Goal: Navigation & Orientation: Find specific page/section

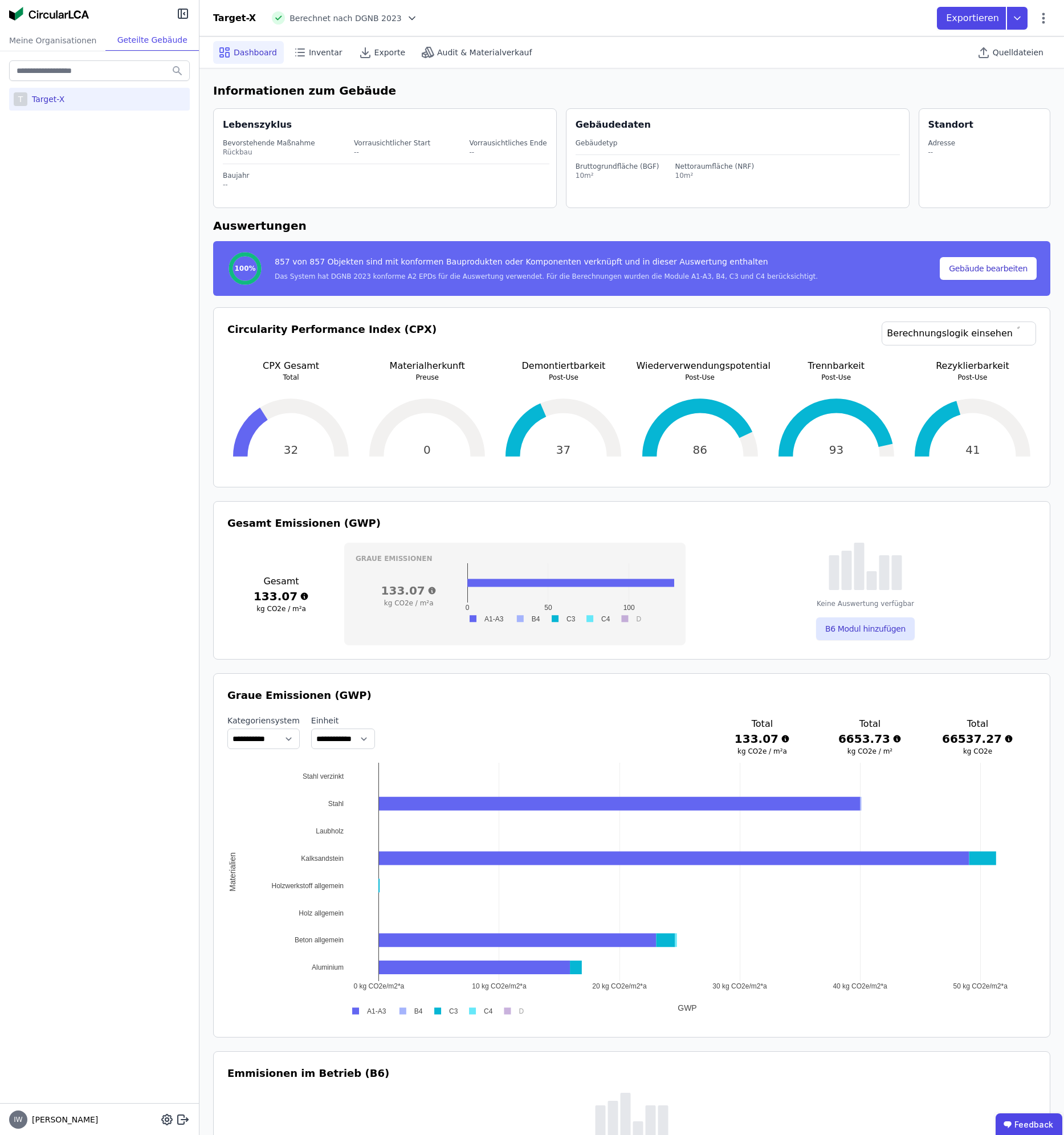
select select "*"
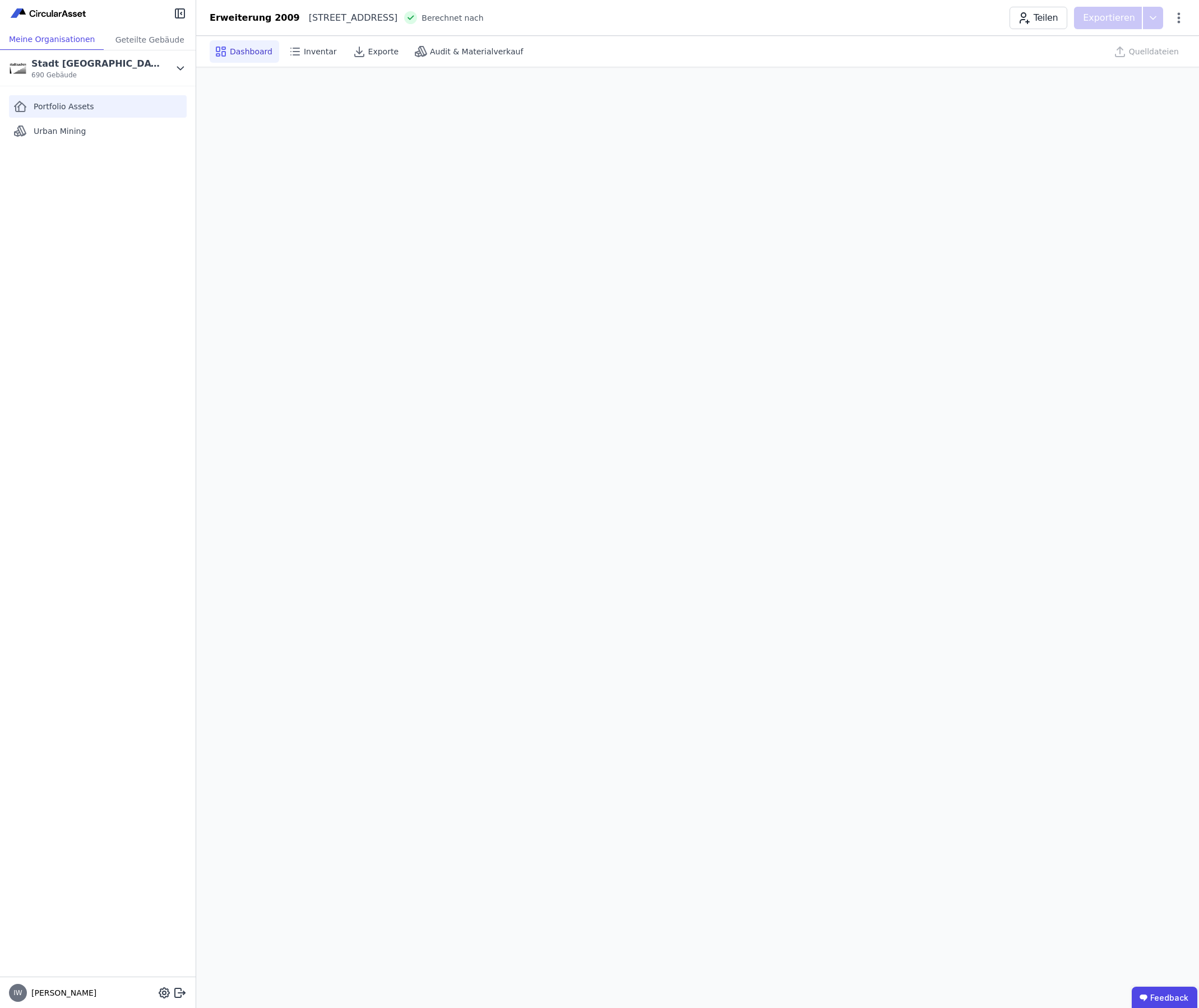
click at [115, 107] on div "Portfolio Assets" at bounding box center [97, 106] width 178 height 22
click at [100, 107] on div "Portfolio Assets" at bounding box center [97, 106] width 178 height 22
click at [95, 106] on div "Portfolio Assets" at bounding box center [97, 106] width 178 height 22
click at [79, 105] on span "Portfolio Assets" at bounding box center [63, 106] width 61 height 11
click at [120, 71] on span "690 Gebäude" at bounding box center [95, 75] width 129 height 9
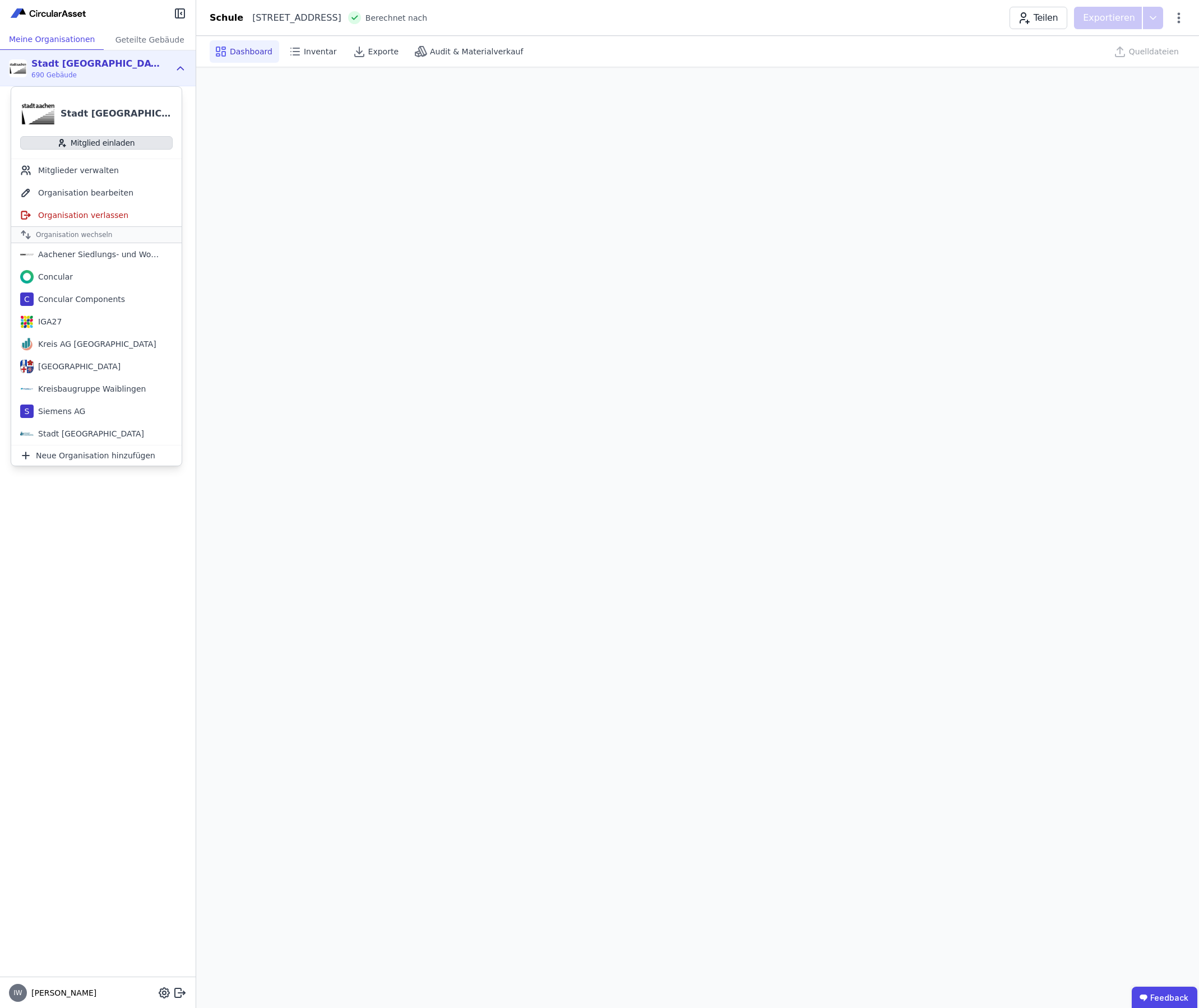
click at [108, 140] on button "Mitglied einladen" at bounding box center [97, 143] width 152 height 14
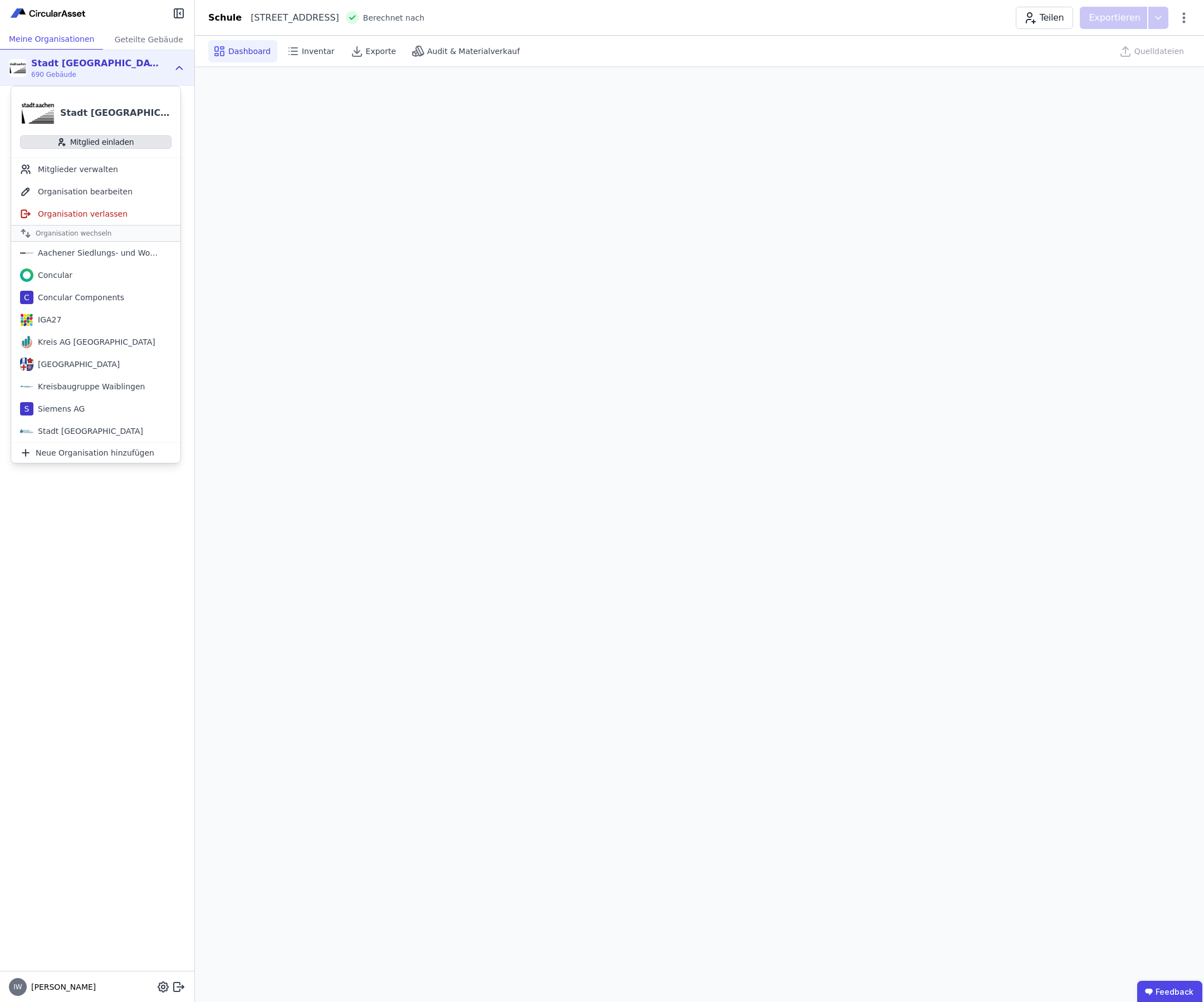
select select "*"
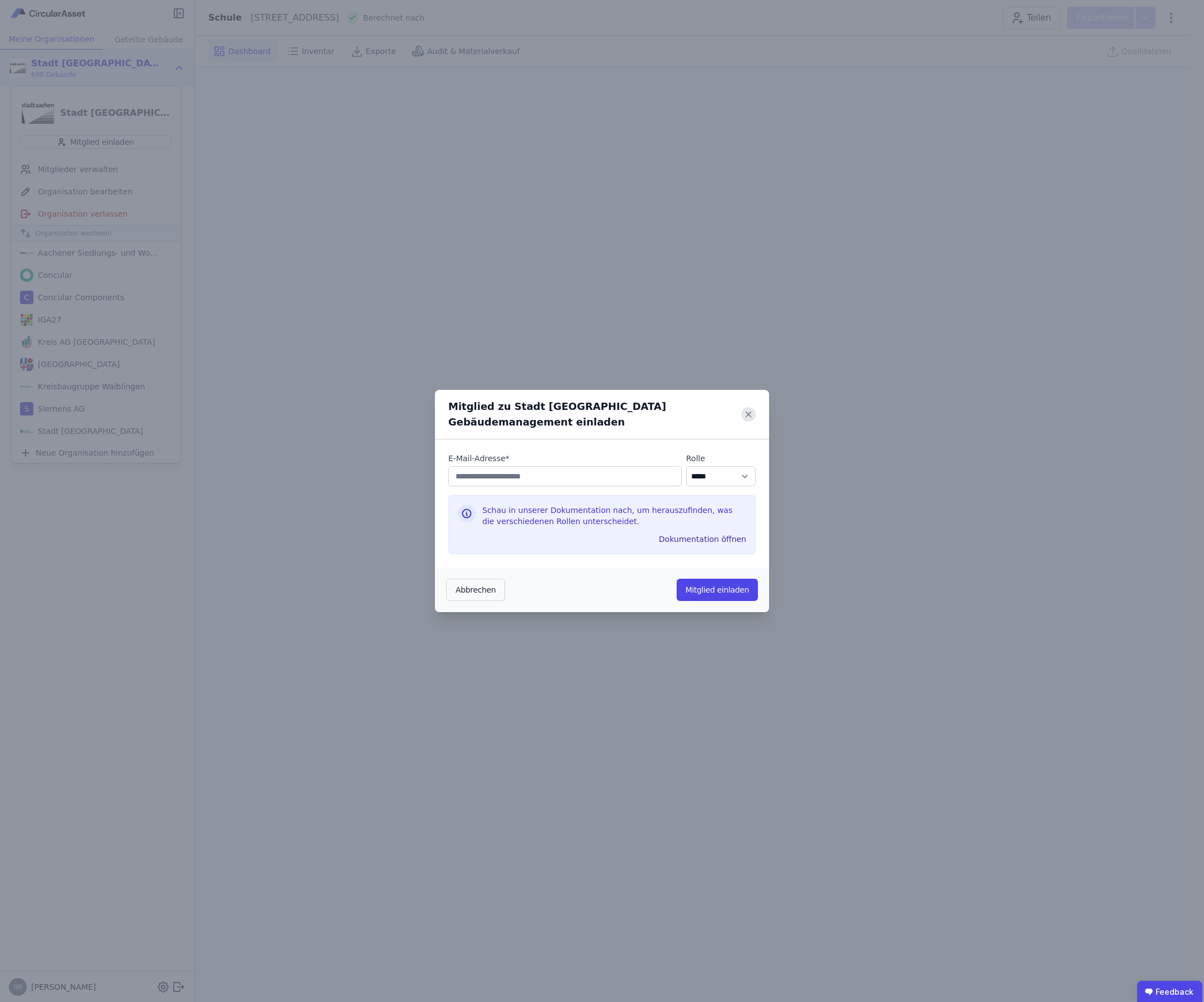
click at [753, 415] on icon at bounding box center [748, 414] width 14 height 14
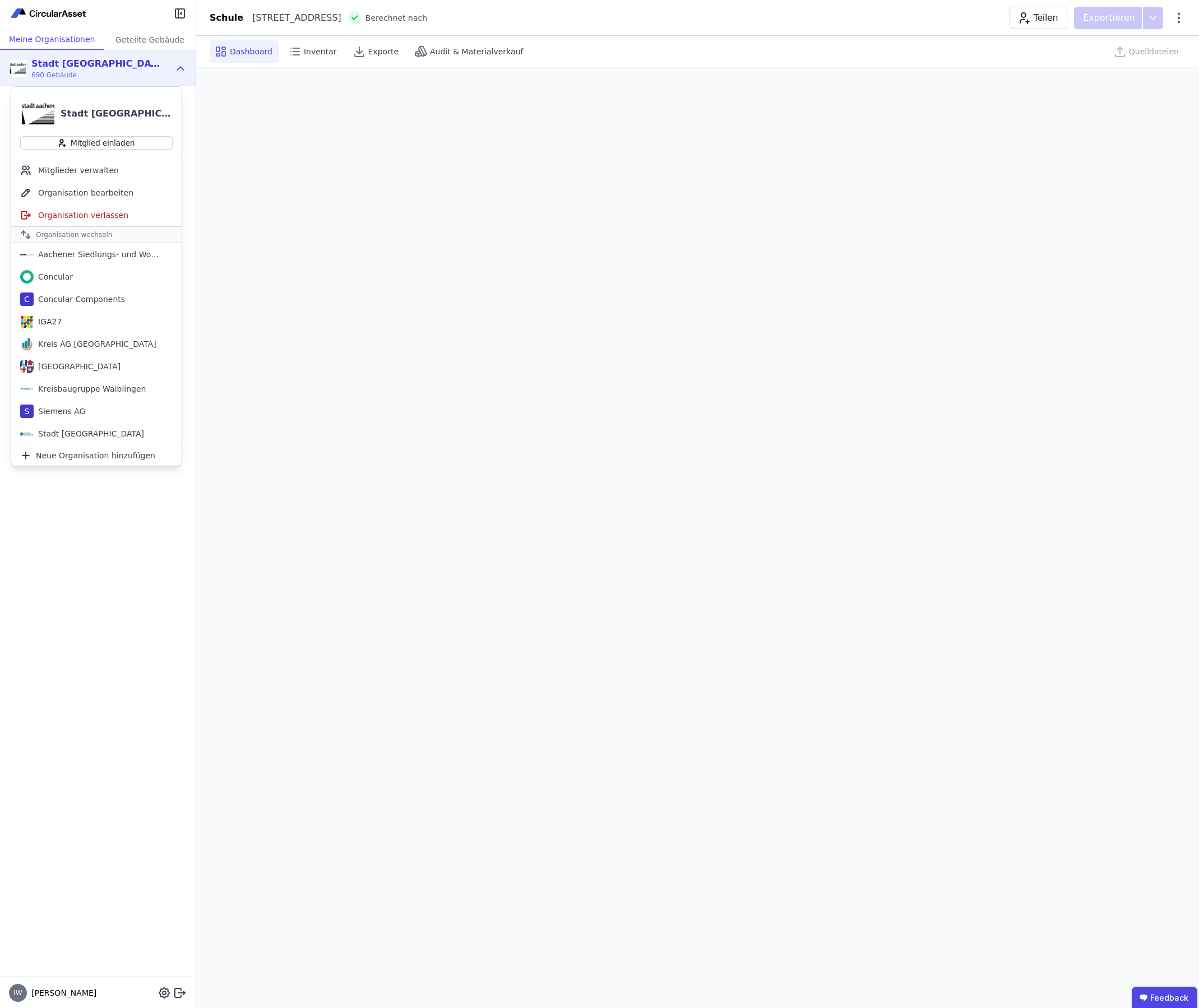
click at [189, 70] on div "Stadt Aachen Gebäudemanagement 690 Gebäude" at bounding box center [97, 68] width 195 height 36
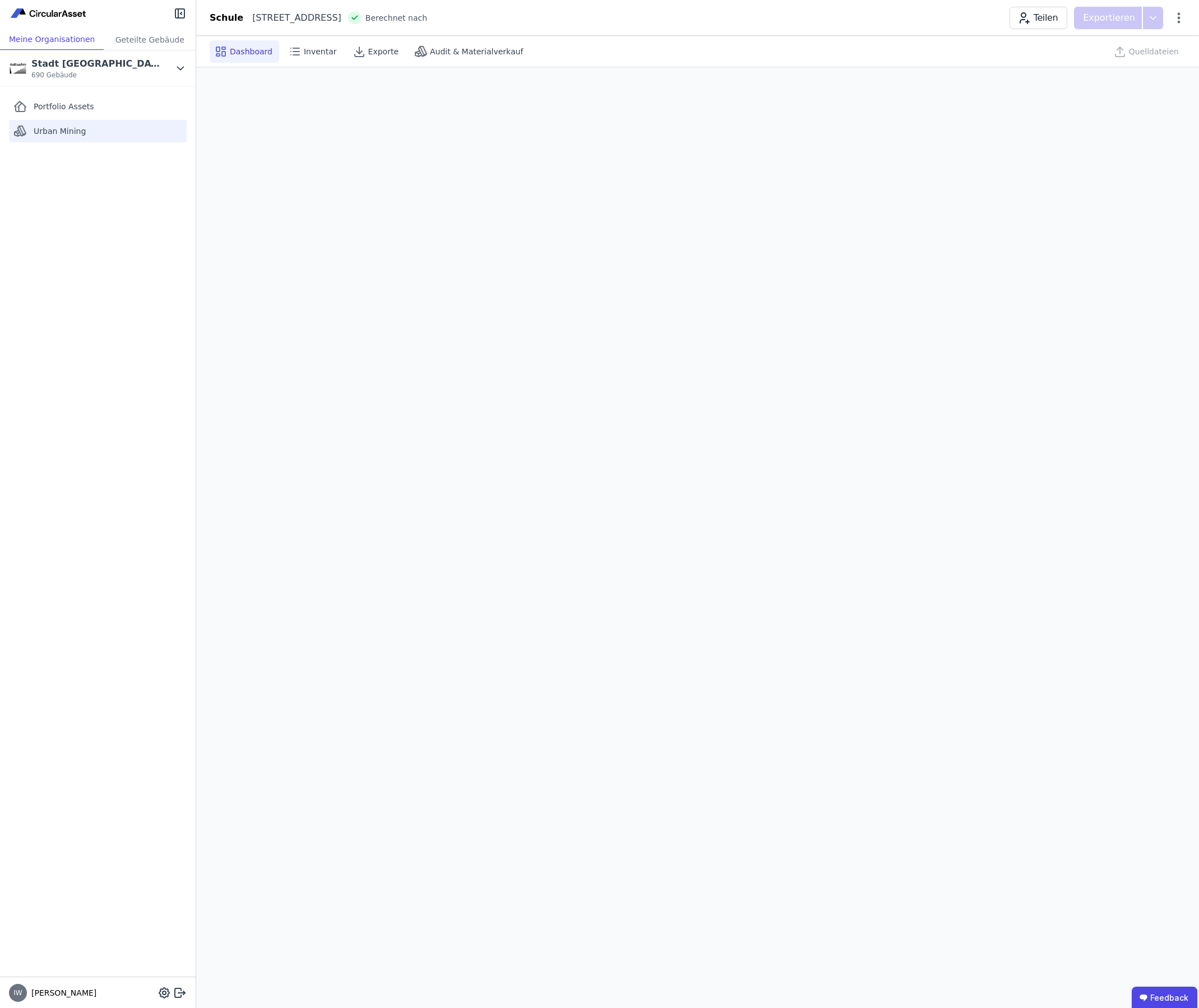
click at [43, 124] on div "Urban Mining" at bounding box center [97, 131] width 178 height 22
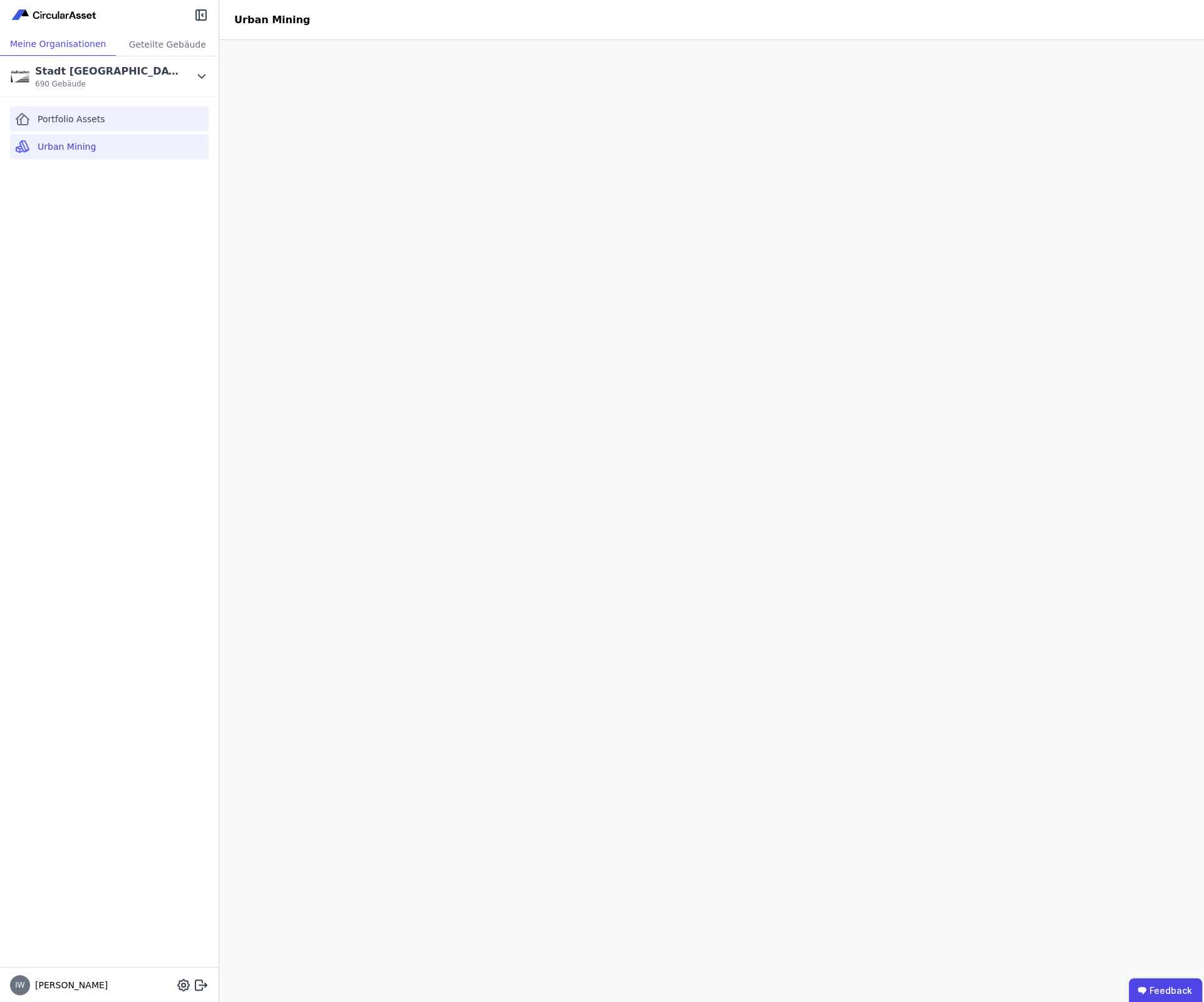
click at [133, 122] on div "Portfolio Assets" at bounding box center [109, 119] width 199 height 25
